Goal: Task Accomplishment & Management: Manage account settings

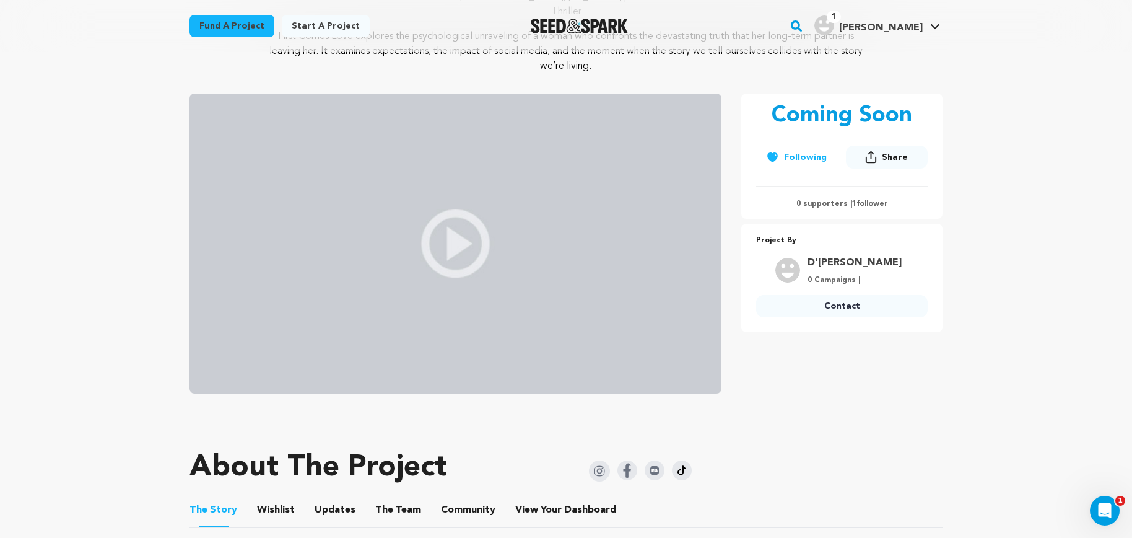
scroll to position [452, 0]
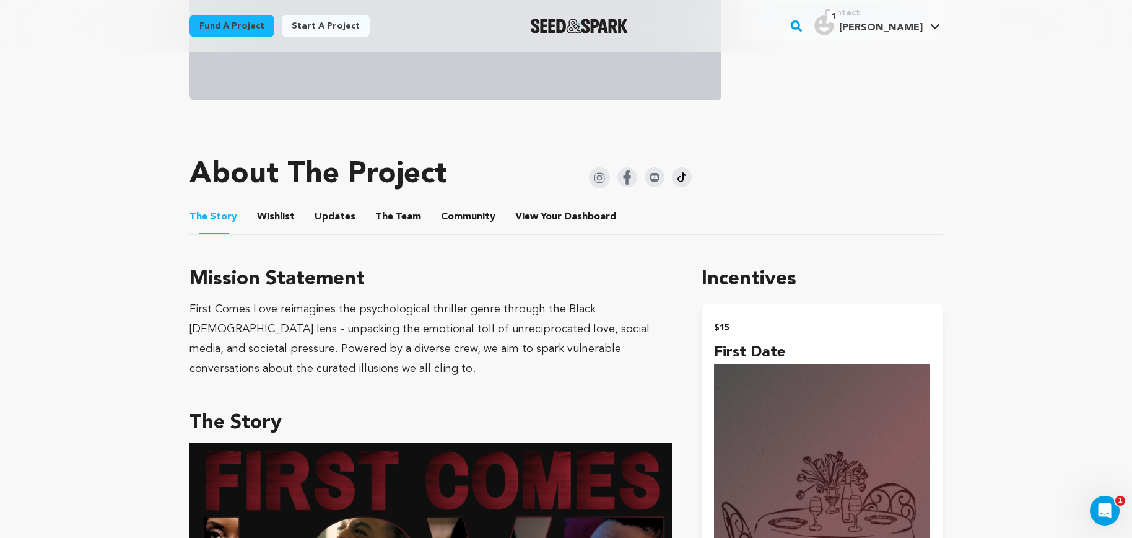
click at [351, 346] on div "First Comes Love reimagines the psychological thriller genre through the Black …" at bounding box center [431, 338] width 483 height 79
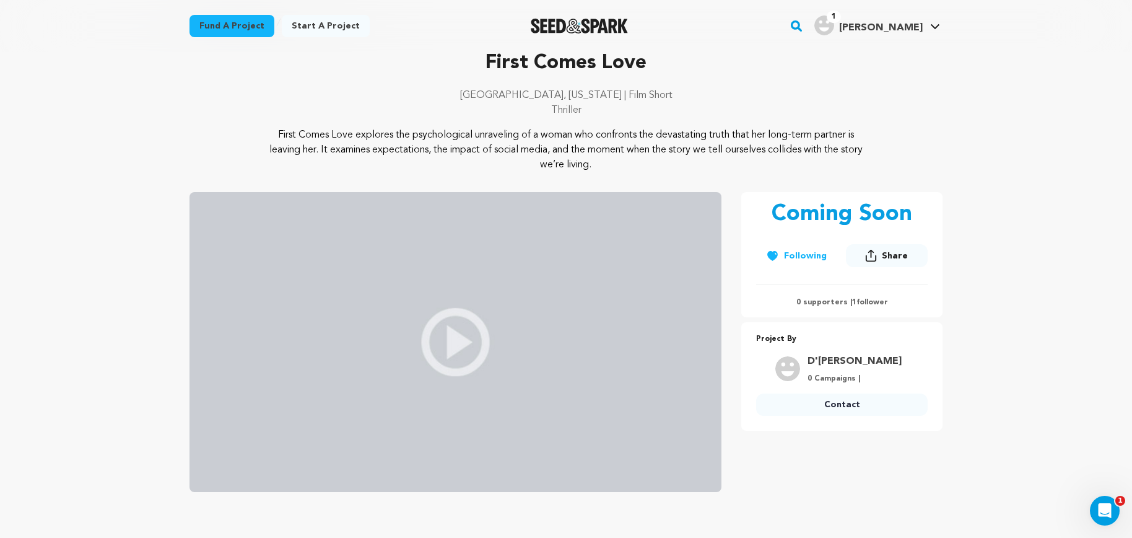
scroll to position [0, 0]
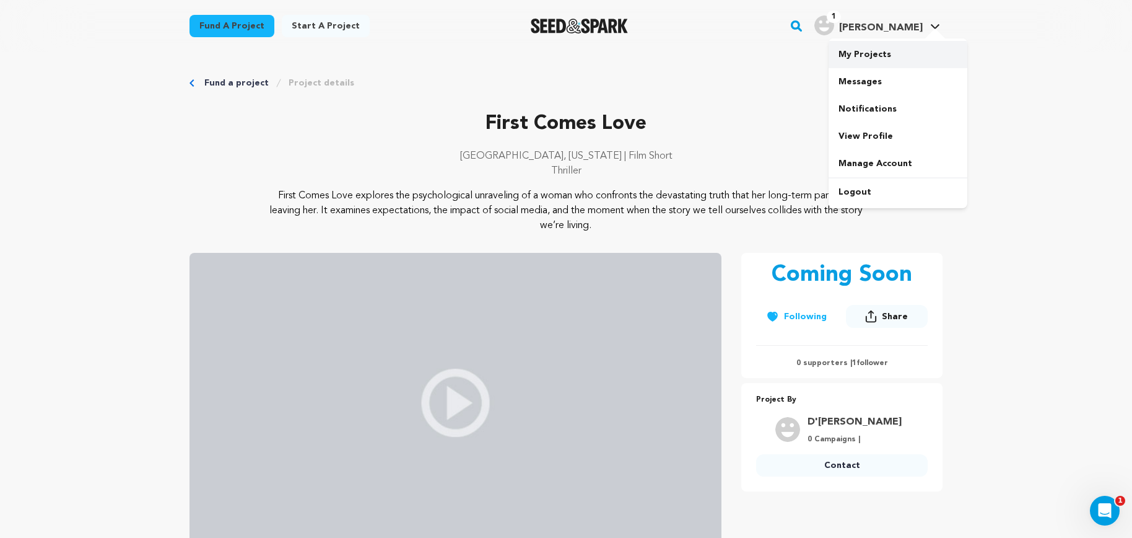
click at [864, 55] on link "My Projects" at bounding box center [898, 54] width 139 height 27
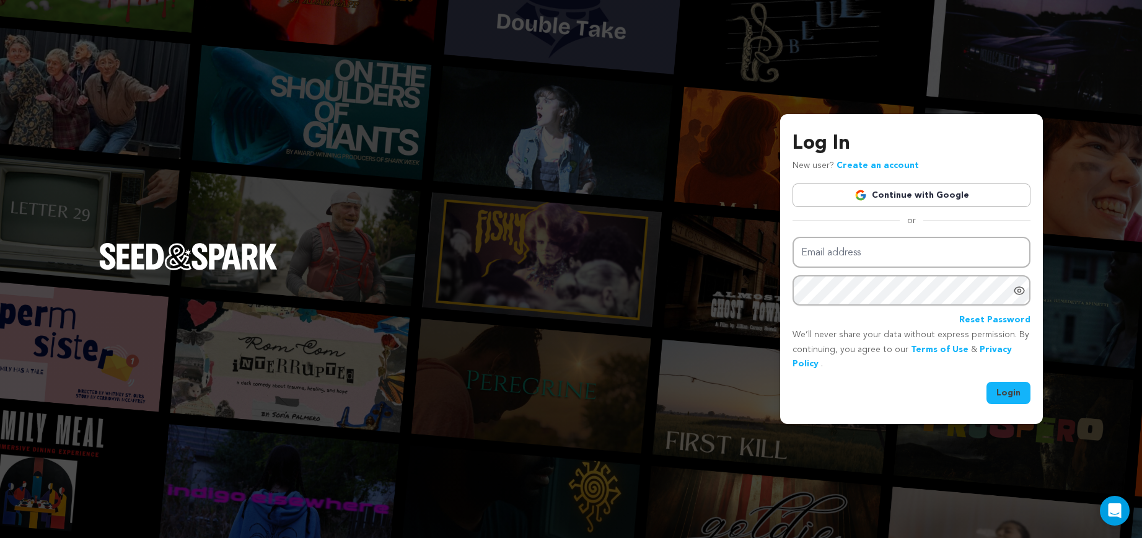
click at [885, 195] on link "Continue with Google" at bounding box center [911, 195] width 238 height 24
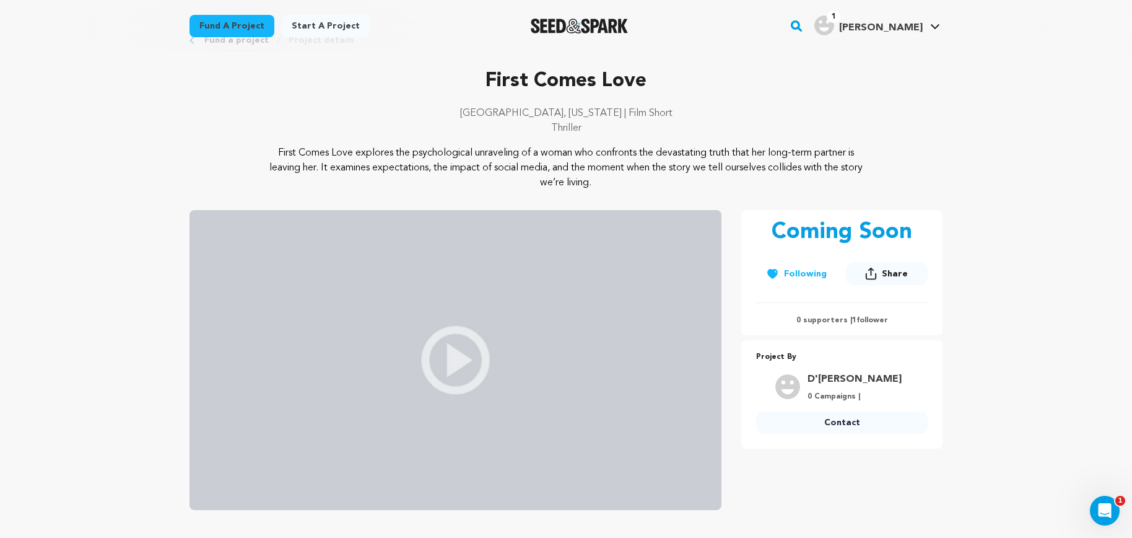
scroll to position [64, 0]
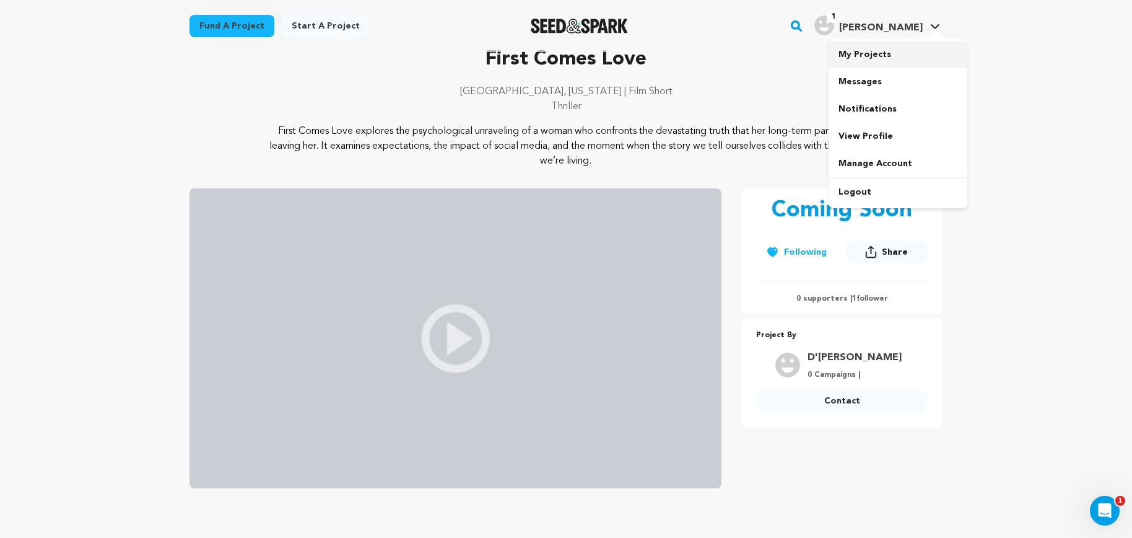
click at [870, 56] on link "My Projects" at bounding box center [898, 54] width 139 height 27
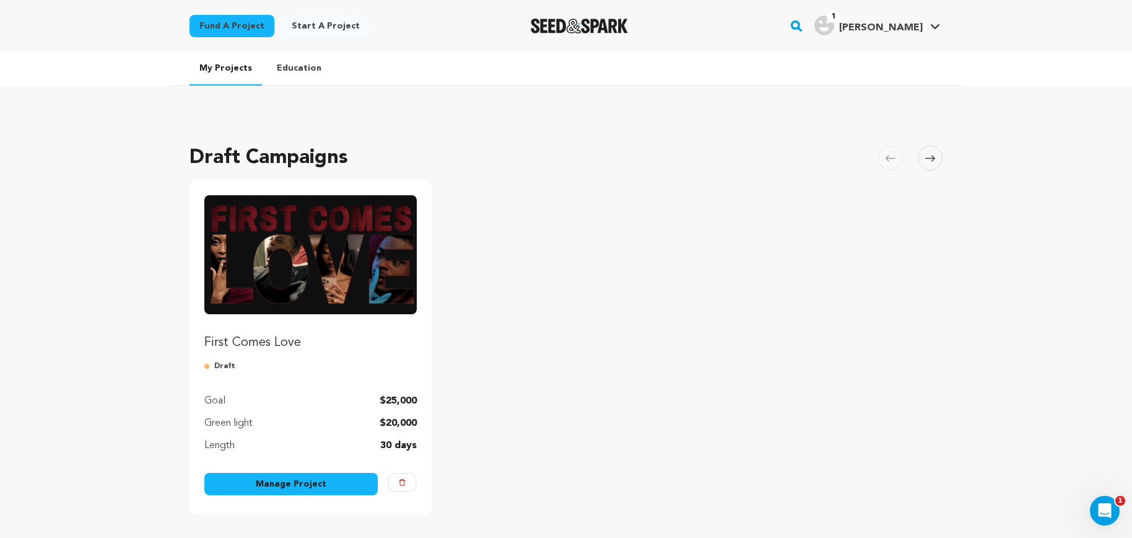
click at [340, 493] on link "Manage Project" at bounding box center [290, 484] width 173 height 22
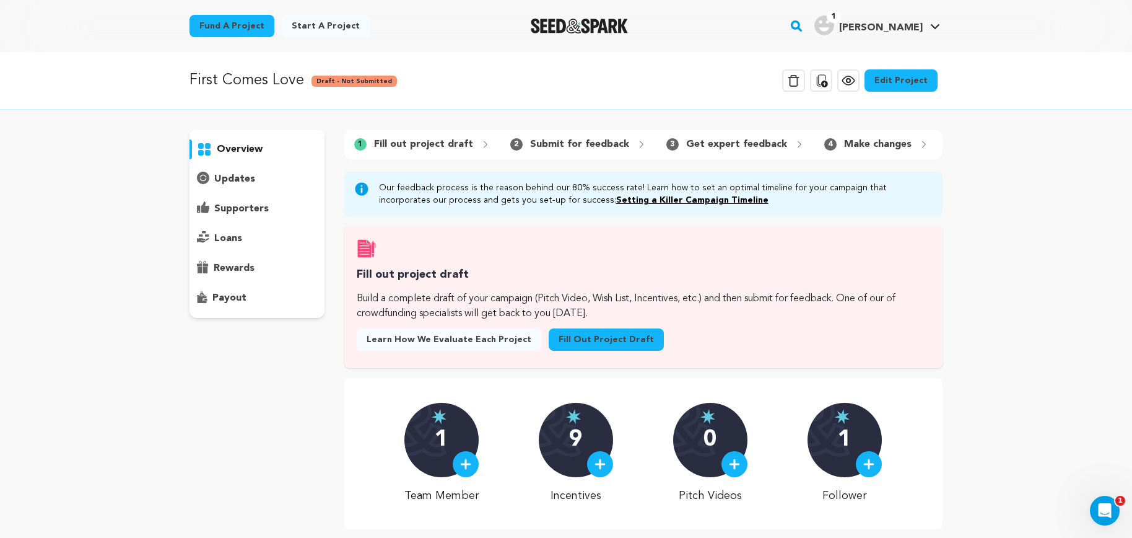
click at [894, 81] on link "Edit Project" at bounding box center [901, 80] width 73 height 22
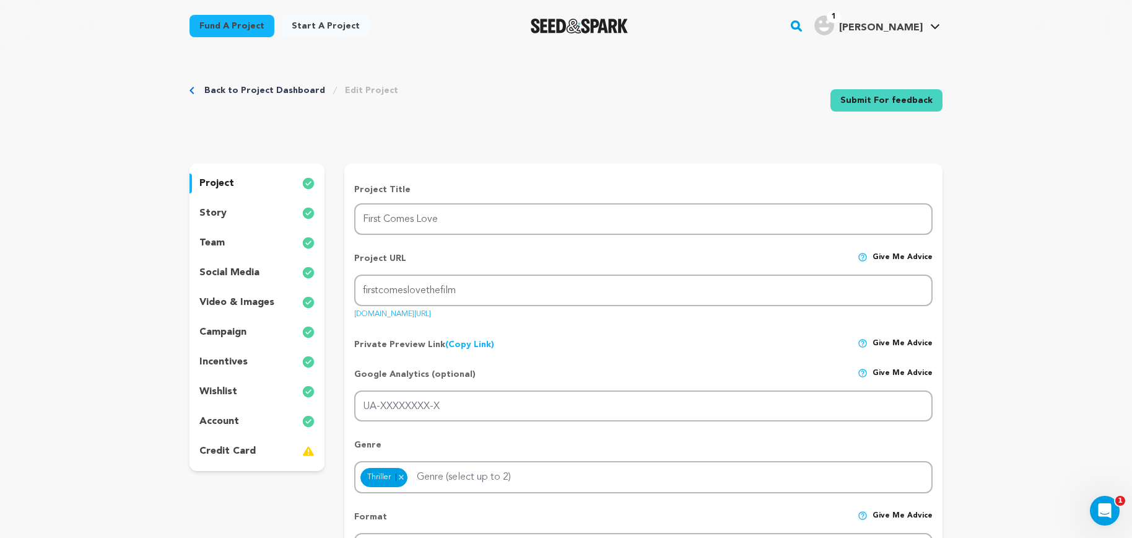
click at [266, 212] on div "story" at bounding box center [257, 213] width 135 height 20
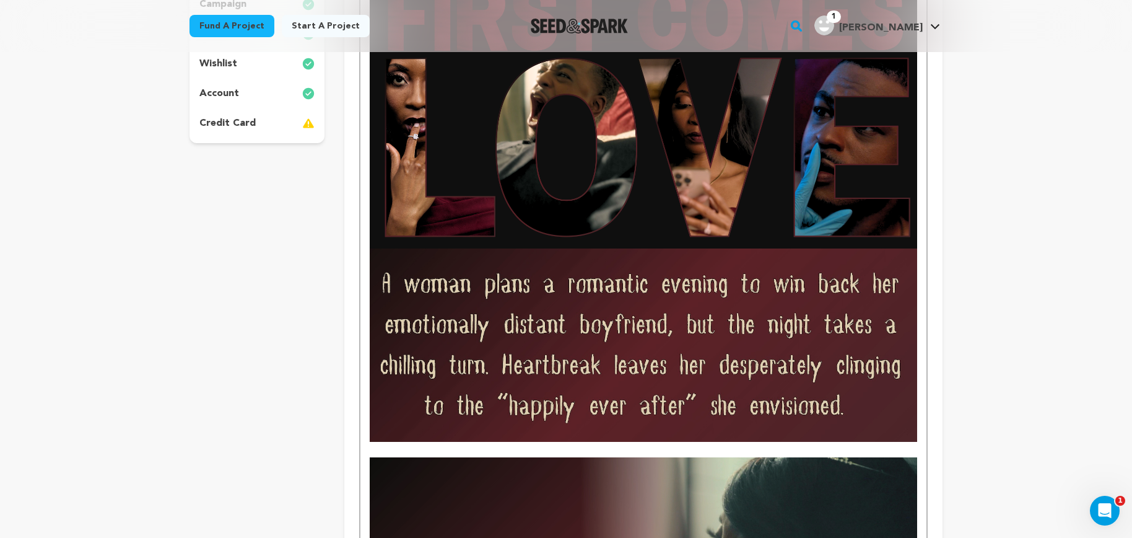
scroll to position [328, 0]
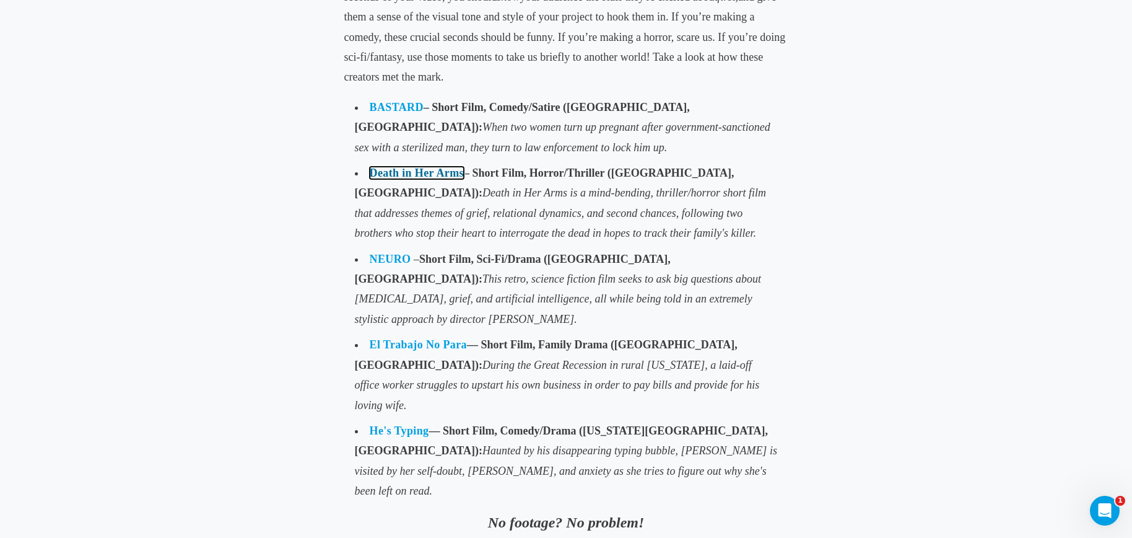
click at [406, 173] on link "Death in Her Arms" at bounding box center [417, 173] width 94 height 12
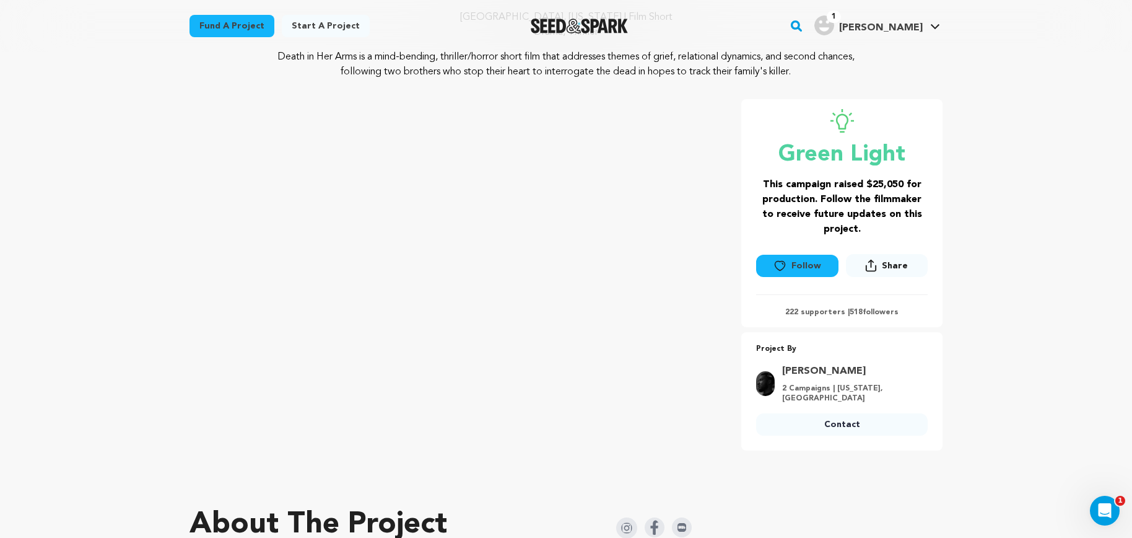
scroll to position [133, 0]
